Goal: Information Seeking & Learning: Check status

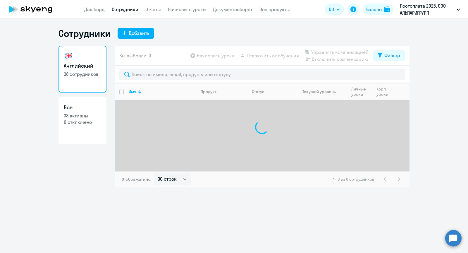
select select "30"
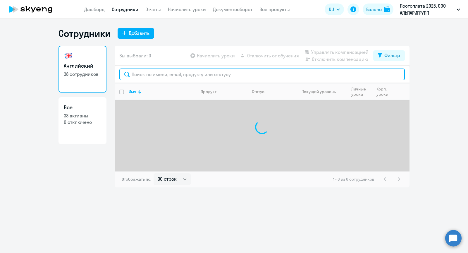
click at [142, 74] on input "text" at bounding box center [262, 74] width 286 height 12
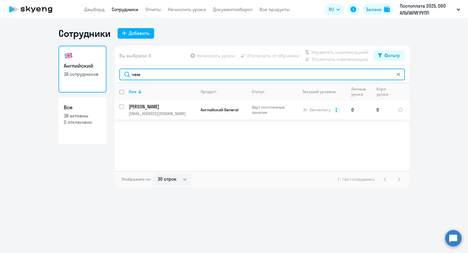
type input "чем"
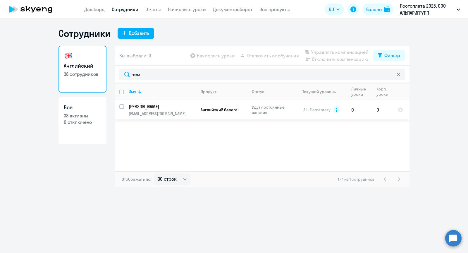
click at [178, 104] on p "[PERSON_NAME]" at bounding box center [162, 106] width 66 height 6
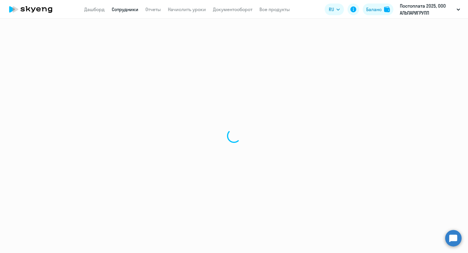
select select "english"
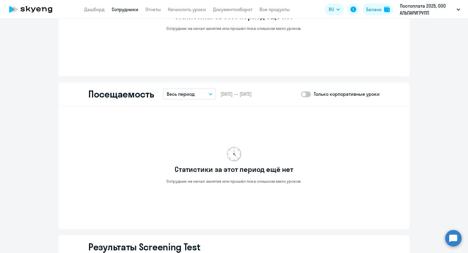
scroll to position [557, 0]
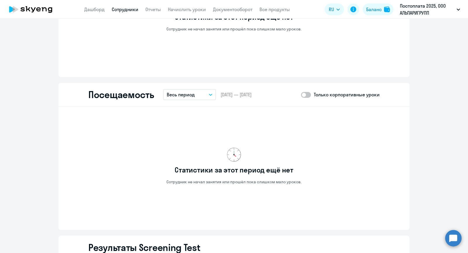
click at [181, 95] on p "Весь период" at bounding box center [181, 94] width 28 height 7
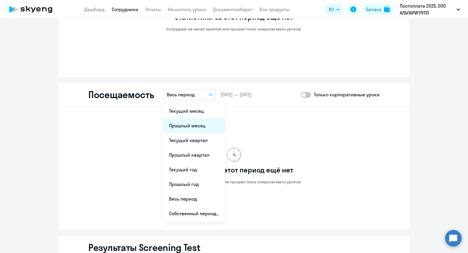
click at [186, 124] on li "Прошлый месяц" at bounding box center [194, 125] width 62 height 15
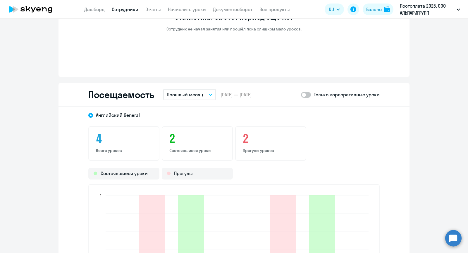
click at [177, 95] on p "Прошлый месяц" at bounding box center [185, 94] width 37 height 7
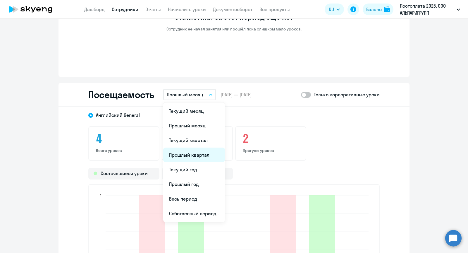
click at [185, 150] on li "Прошлый квартал" at bounding box center [194, 155] width 62 height 15
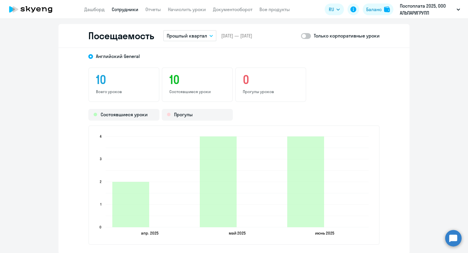
scroll to position [616, 0]
click at [201, 30] on button "Прошлый квартал" at bounding box center [189, 35] width 53 height 11
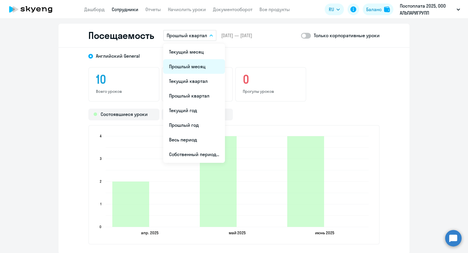
click at [192, 65] on li "Прошлый месяц" at bounding box center [194, 66] width 62 height 15
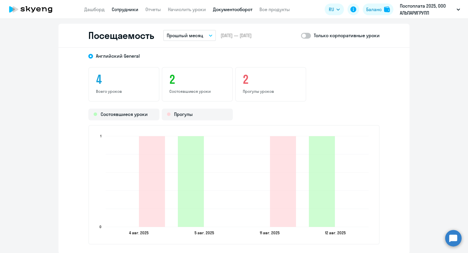
click at [246, 9] on link "Документооборот" at bounding box center [233, 9] width 40 height 6
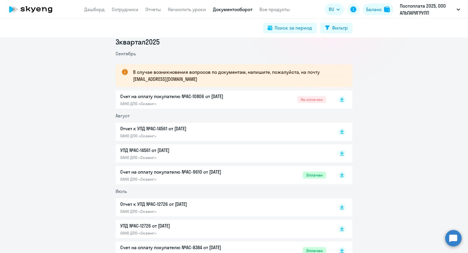
scroll to position [82, 0]
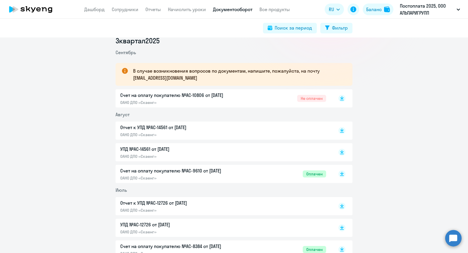
click at [152, 131] on div "Отчет к УПД №AC-14561 от [DATE] ОАНО ДПО «Скаенг»" at bounding box center [181, 130] width 123 height 13
